Goal: Find specific page/section: Find specific page/section

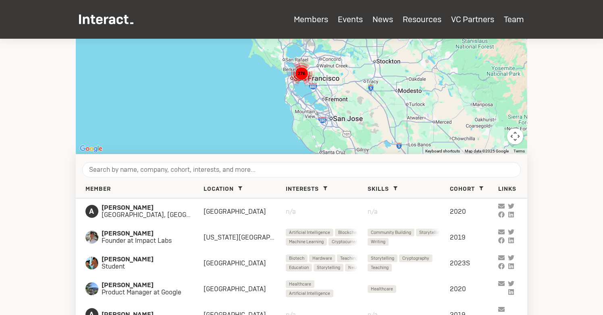
scroll to position [193, 0]
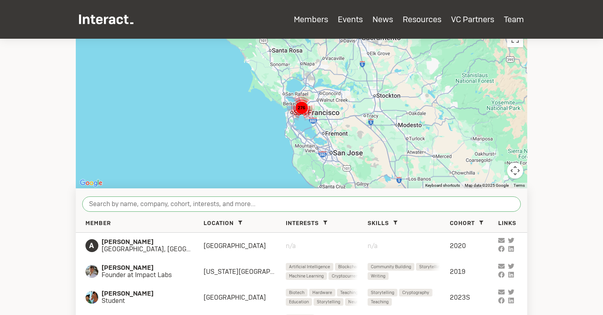
click at [200, 206] on input "search" at bounding box center [301, 203] width 438 height 15
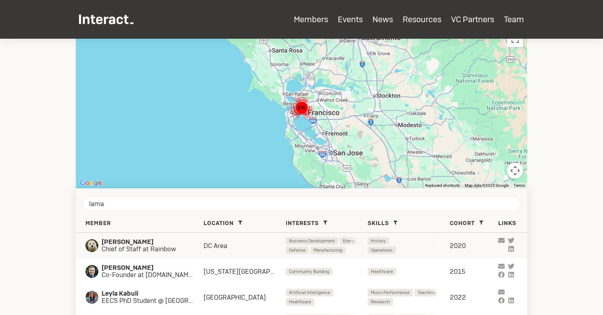
click at [168, 254] on div "[PERSON_NAME] Chief of Staff at Rainbow DC Area Business Development Energy Ope…" at bounding box center [301, 246] width 451 height 26
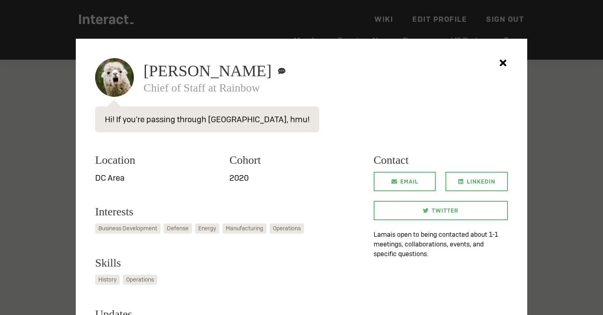
click at [65, 161] on div at bounding box center [301, 157] width 603 height 315
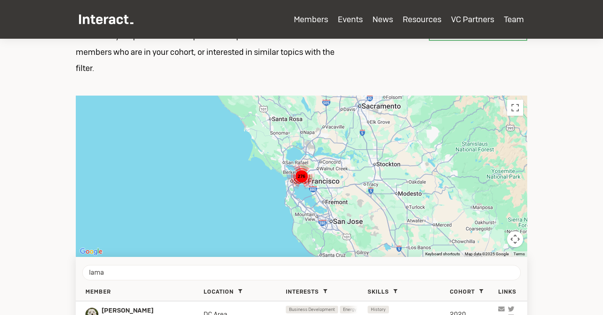
scroll to position [265, 0]
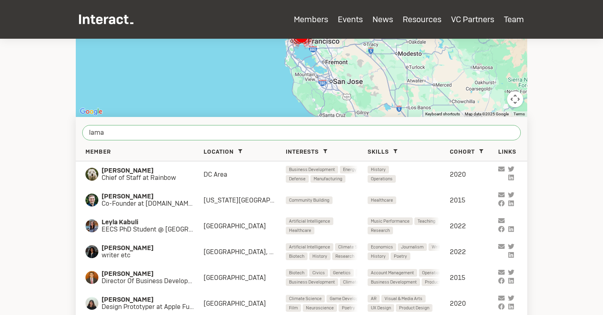
click at [134, 133] on input "lama" at bounding box center [301, 132] width 438 height 15
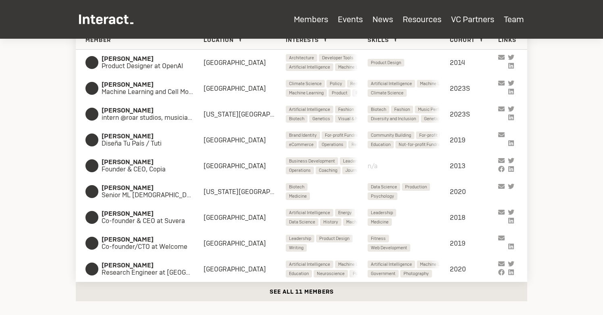
scroll to position [379, 0]
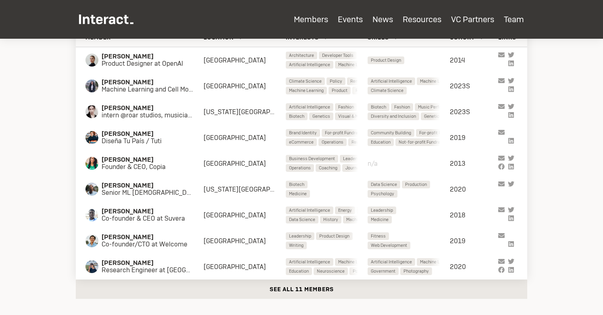
type input "madeli"
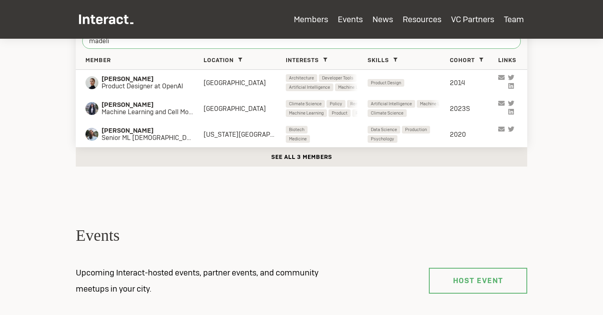
scroll to position [357, 0]
